Goal: Information Seeking & Learning: Learn about a topic

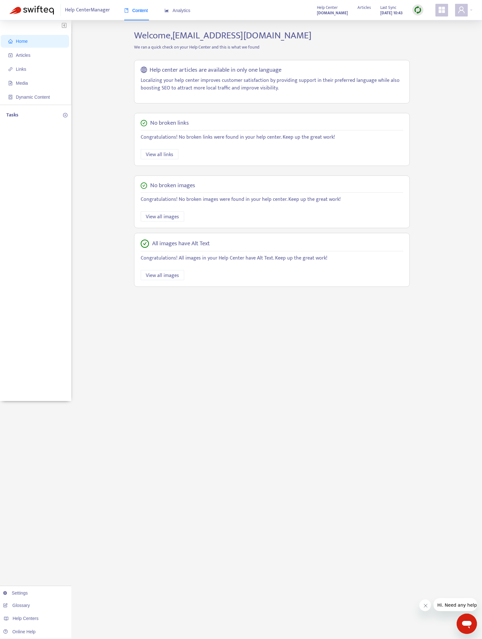
click at [101, 191] on div "Home Articles Links Media Dynamic Content Tasks Settings Glossary Help Centers …" at bounding box center [241, 215] width 463 height 371
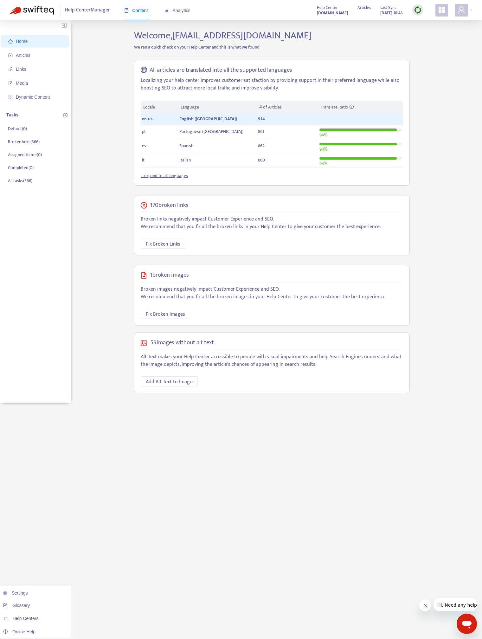
click at [105, 71] on div "Home Articles Links Media Dynamic Content Tasks Default ( 0 ) Broken links ( 36…" at bounding box center [241, 216] width 463 height 373
click at [28, 58] on span "Articles" at bounding box center [36, 55] width 56 height 13
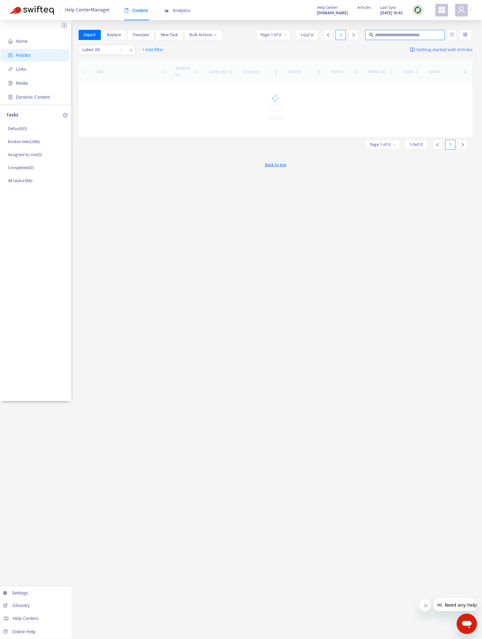
click at [412, 33] on input "text" at bounding box center [405, 34] width 61 height 7
click at [466, 33] on input "search" at bounding box center [465, 35] width 4 height 10
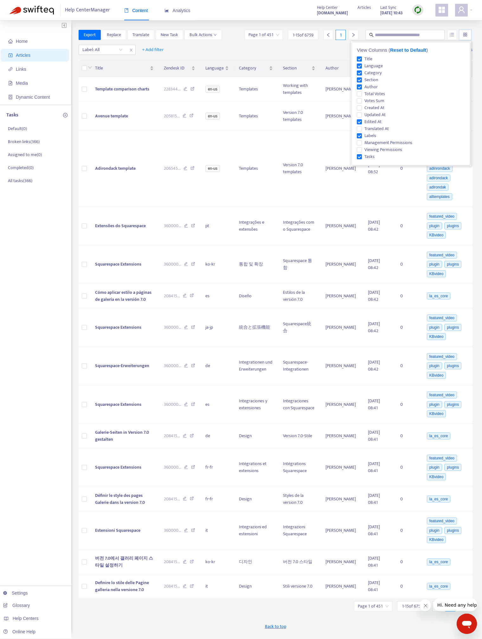
click at [470, 37] on div at bounding box center [465, 35] width 12 height 10
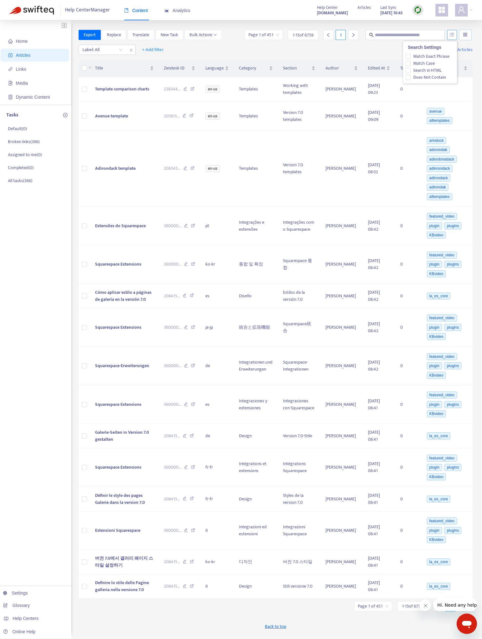
click at [455, 37] on button "button" at bounding box center [452, 35] width 10 height 10
click at [449, 38] on button "button" at bounding box center [452, 35] width 10 height 10
click at [431, 69] on span "Search in HTML" at bounding box center [427, 70] width 33 height 7
click at [414, 35] on input "text" at bounding box center [405, 34] width 61 height 7
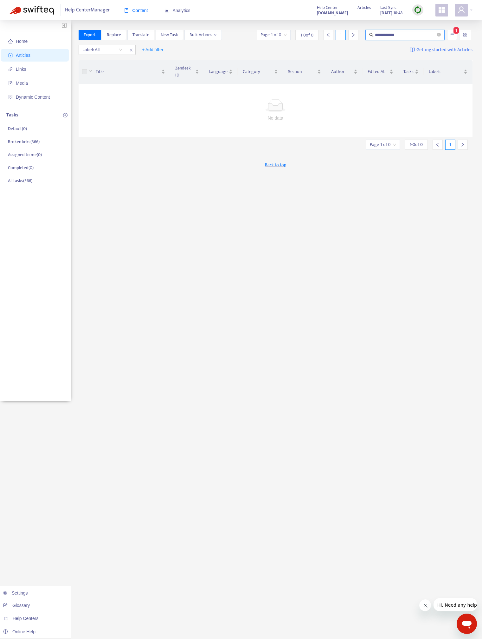
type input "**********"
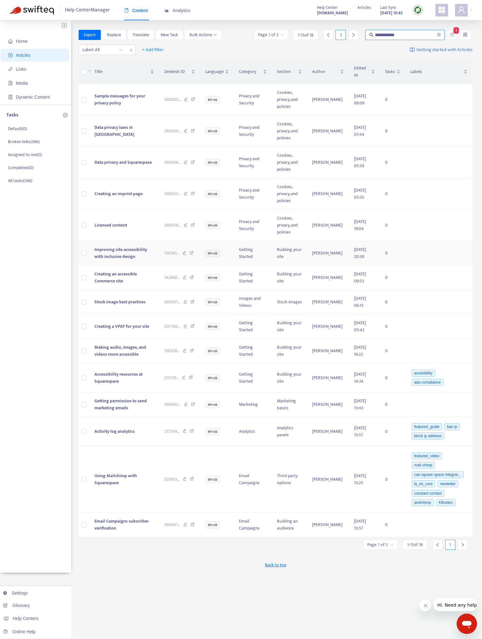
click at [113, 251] on span "Improving site accessibility with inclusive design" at bounding box center [120, 253] width 53 height 14
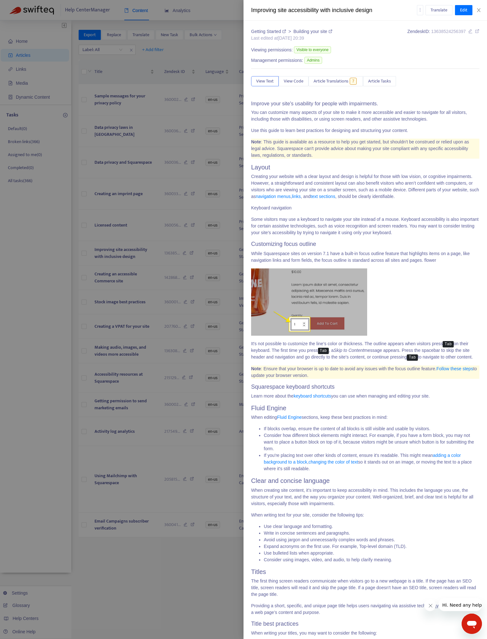
click at [365, 153] on blockquote "Note : This guide is available as a resource to help you get started, but shoul…" at bounding box center [365, 149] width 228 height 20
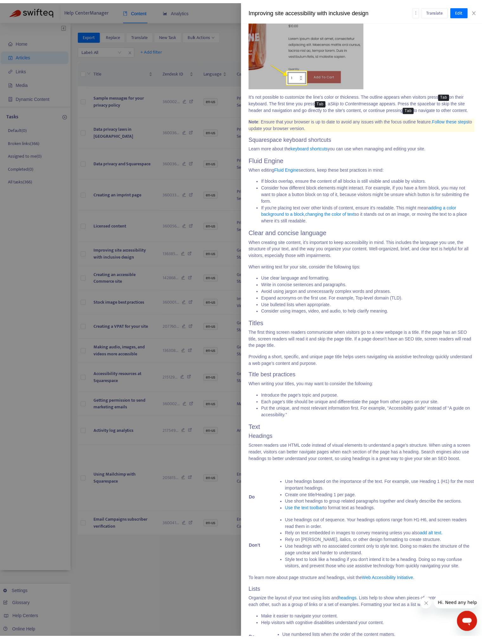
scroll to position [532, 0]
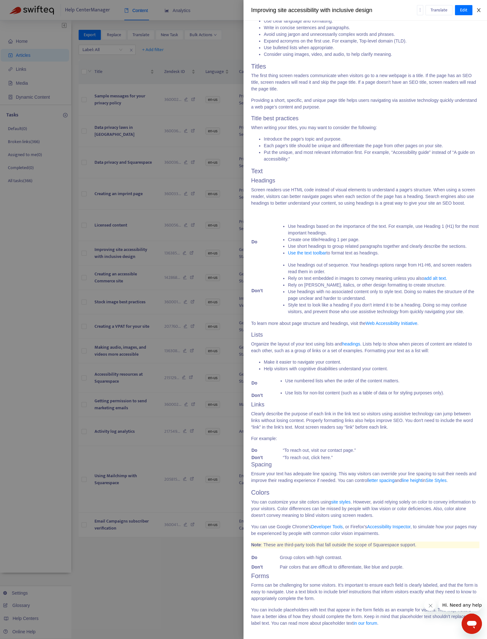
click at [481, 9] on icon "close" at bounding box center [478, 10] width 5 height 5
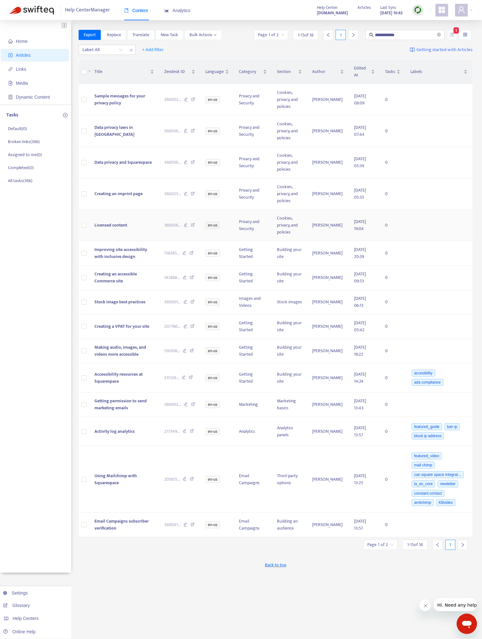
click at [126, 221] on span "Licensed content" at bounding box center [110, 224] width 33 height 7
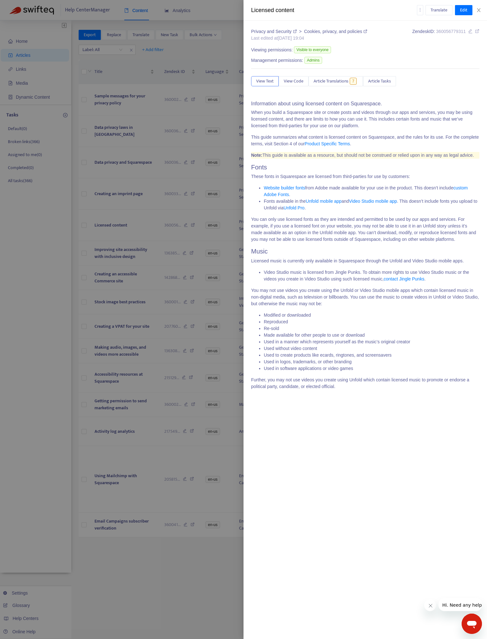
click at [194, 238] on div at bounding box center [243, 319] width 487 height 639
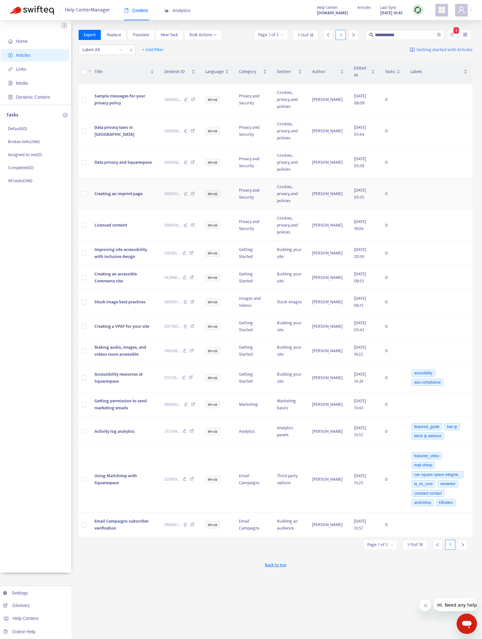
click at [134, 190] on span "Creating an imprint page" at bounding box center [118, 193] width 48 height 7
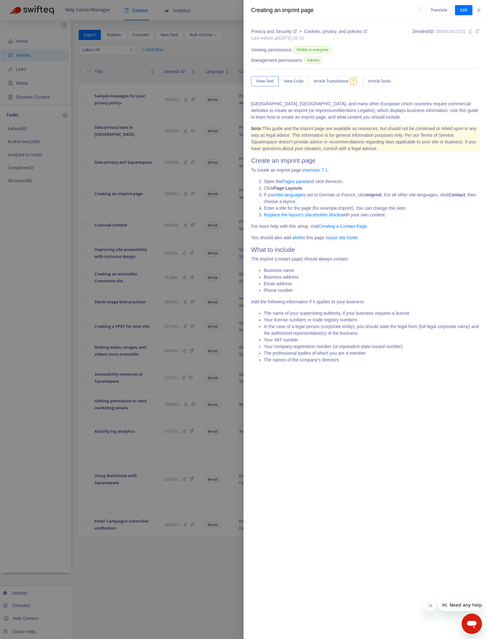
click at [153, 570] on div at bounding box center [243, 319] width 487 height 639
